Goal: Task Accomplishment & Management: Use online tool/utility

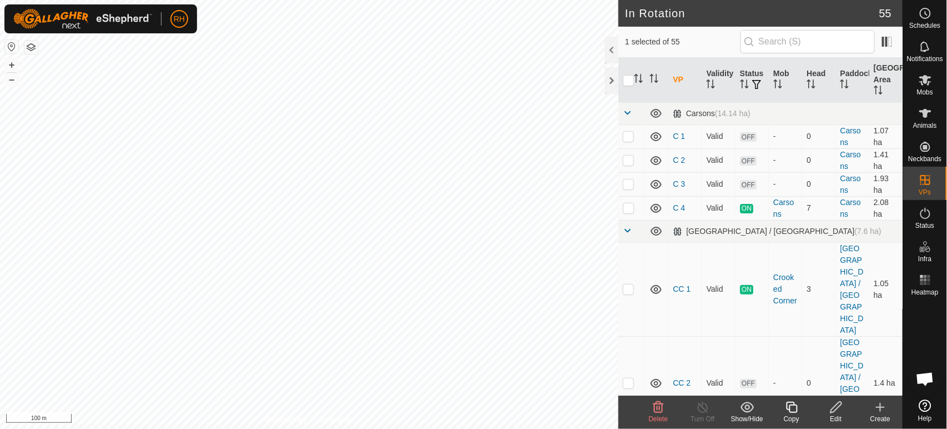
scroll to position [1234, 0]
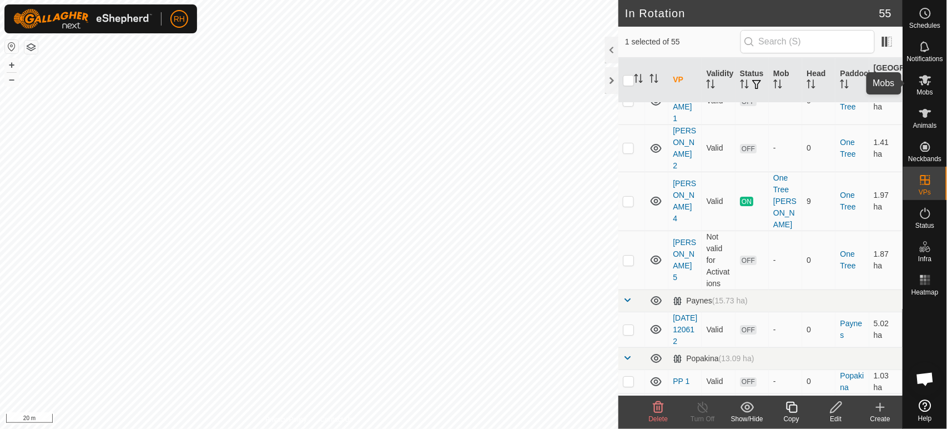
click at [929, 79] on icon at bounding box center [925, 79] width 13 height 13
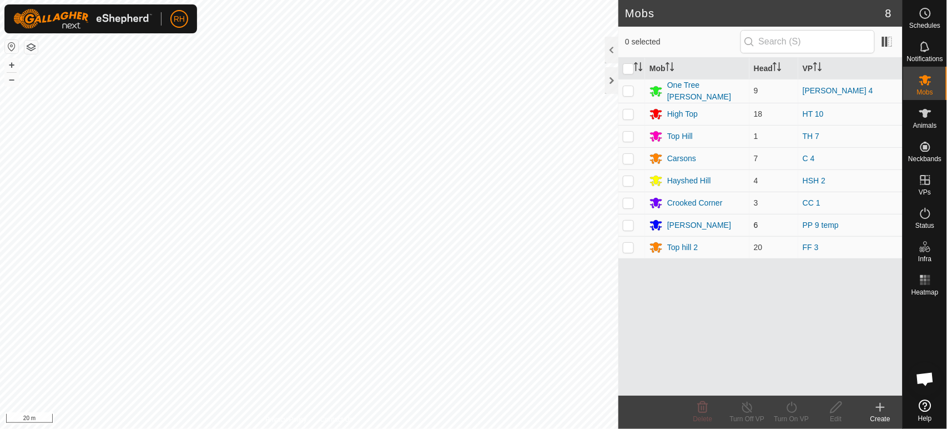
click at [629, 222] on p-checkbox at bounding box center [628, 224] width 11 height 9
checkbox input "true"
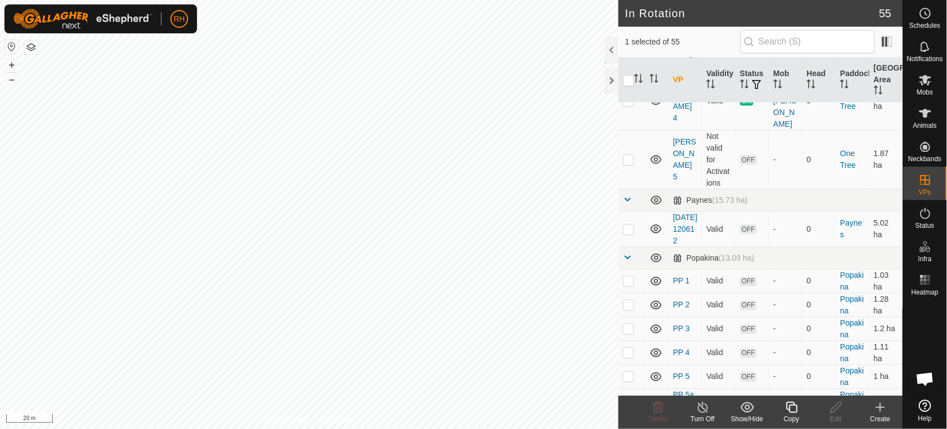
scroll to position [1296, 0]
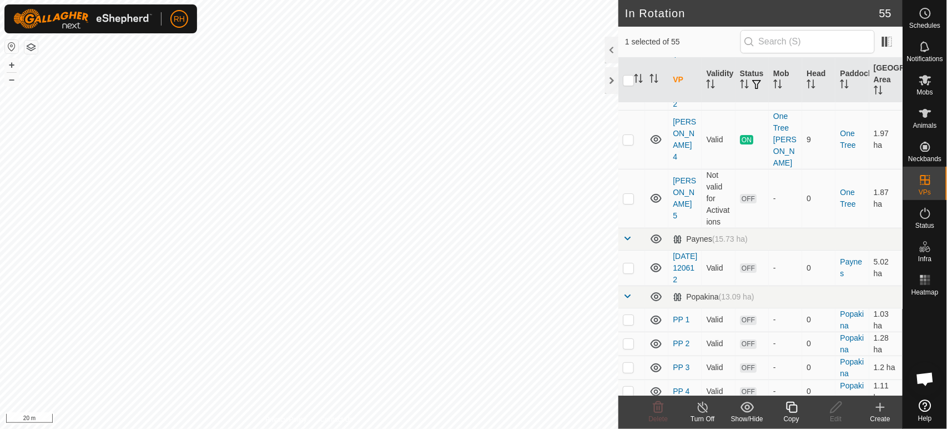
checkbox input "true"
checkbox input "false"
click at [933, 89] on span "Mobs" at bounding box center [925, 92] width 16 height 7
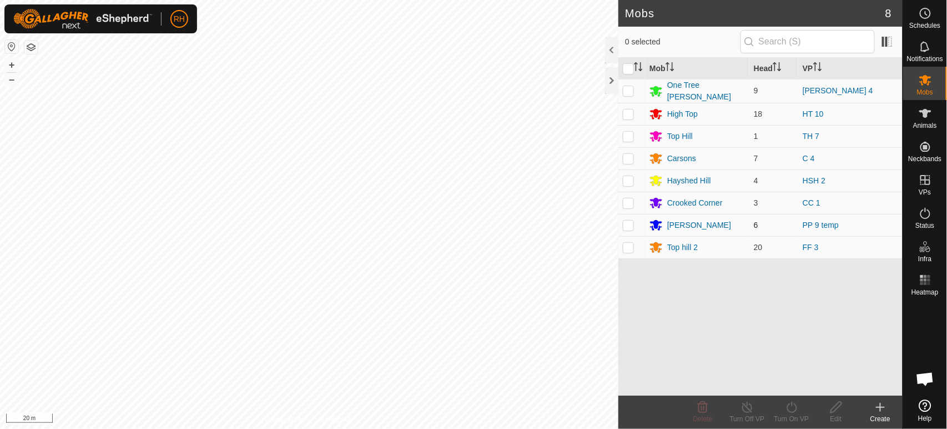
click at [628, 224] on p-checkbox at bounding box center [628, 224] width 11 height 9
checkbox input "true"
click at [796, 409] on icon at bounding box center [792, 407] width 10 height 11
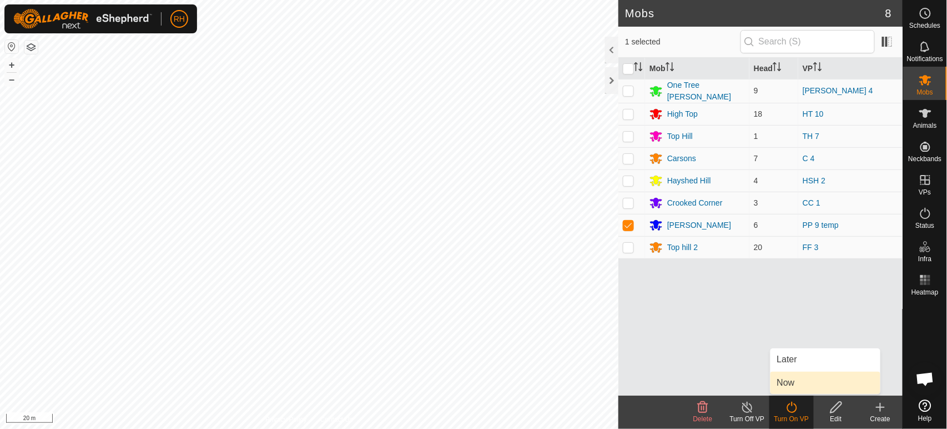
click at [788, 382] on link "Now" at bounding box center [826, 383] width 110 height 22
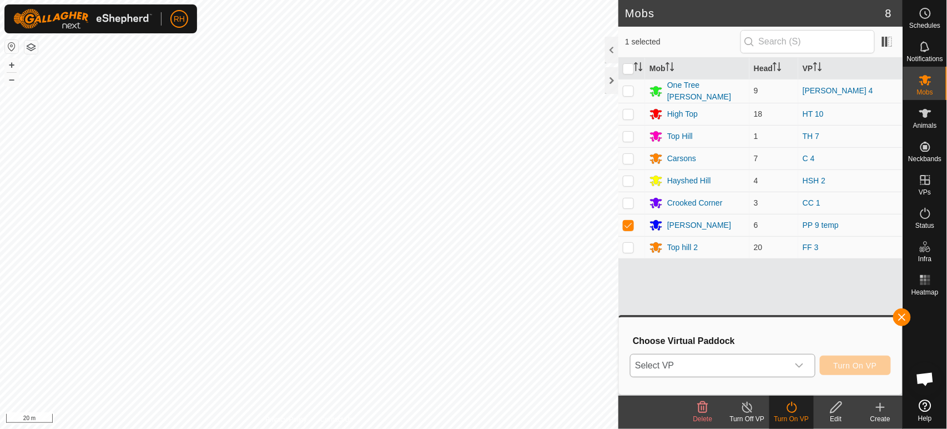
click at [797, 365] on icon "dropdown trigger" at bounding box center [800, 365] width 8 height 4
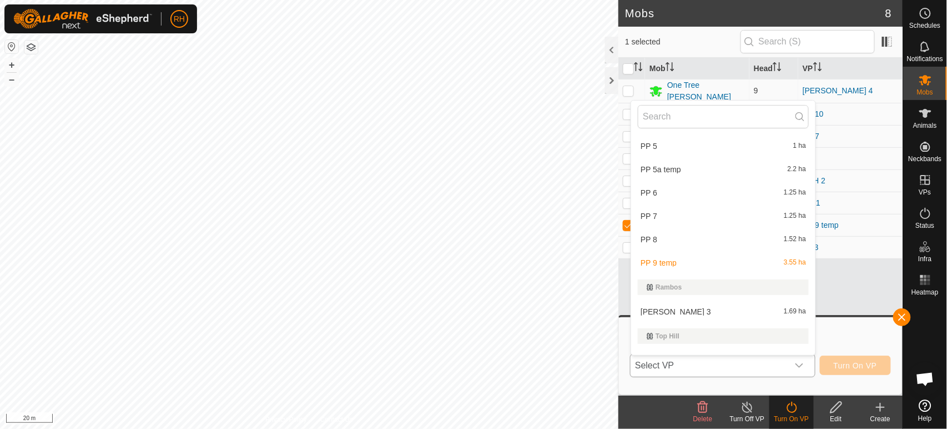
scroll to position [1172, 0]
click at [643, 227] on li "PP 8 1.52 ha" at bounding box center [723, 236] width 184 height 22
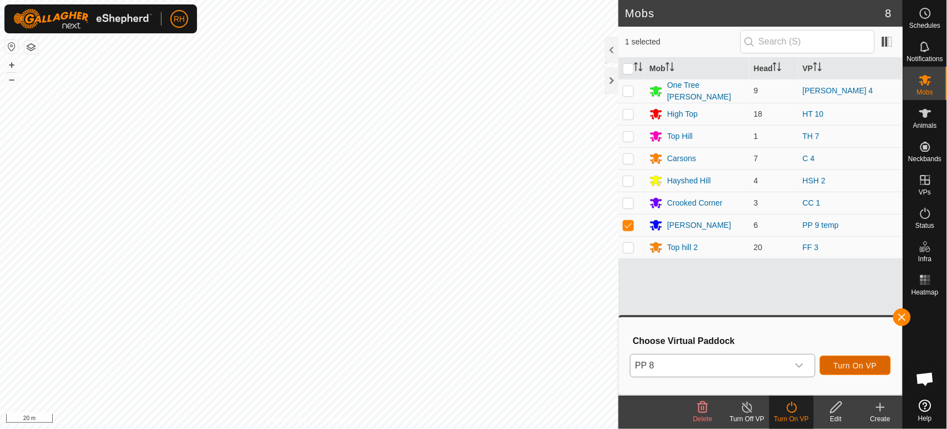
click at [845, 363] on span "Turn On VP" at bounding box center [855, 365] width 43 height 9
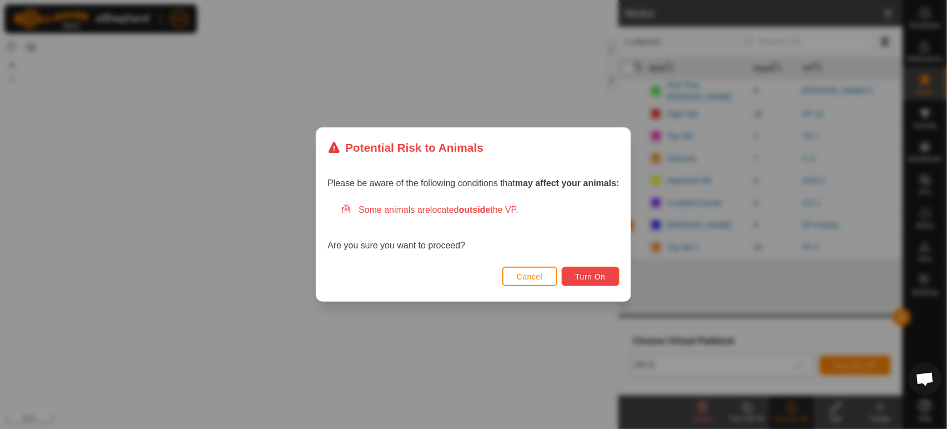
click at [596, 278] on span "Turn On" at bounding box center [591, 276] width 30 height 9
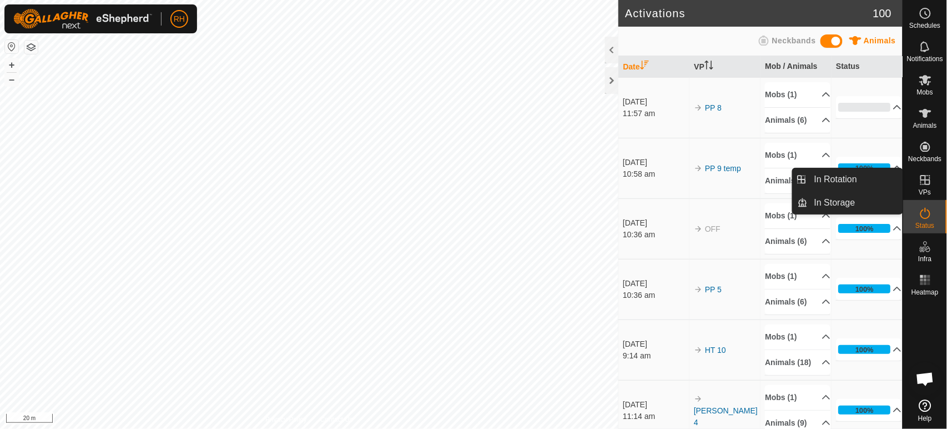
click at [921, 179] on icon at bounding box center [926, 180] width 10 height 10
click at [840, 183] on link "In Rotation" at bounding box center [855, 179] width 95 height 22
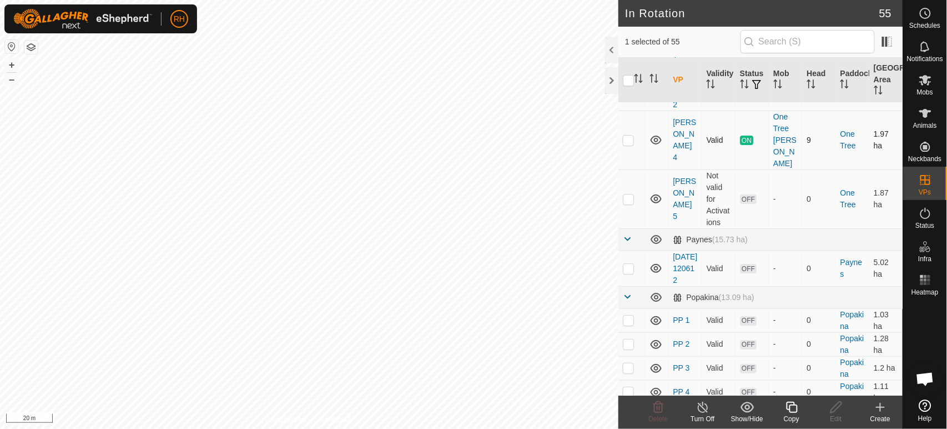
scroll to position [1296, 0]
checkbox input "true"
click at [701, 410] on icon at bounding box center [703, 406] width 14 height 13
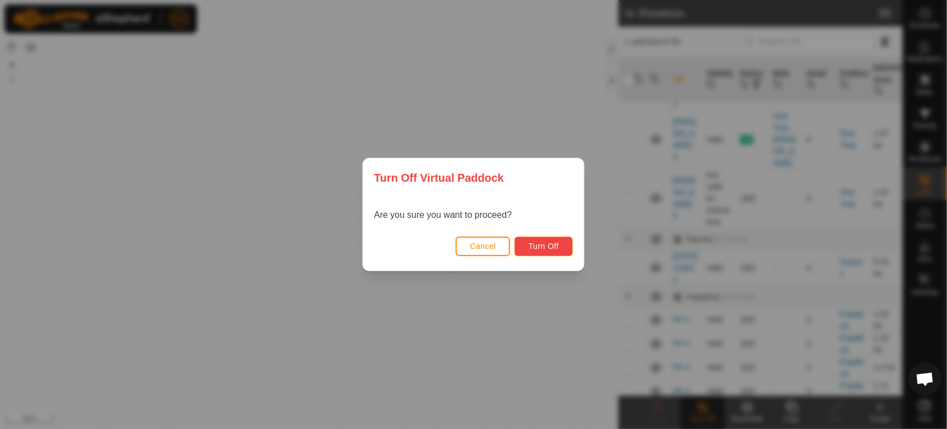
click at [555, 249] on span "Turn Off" at bounding box center [544, 246] width 31 height 9
